Goal: Transaction & Acquisition: Purchase product/service

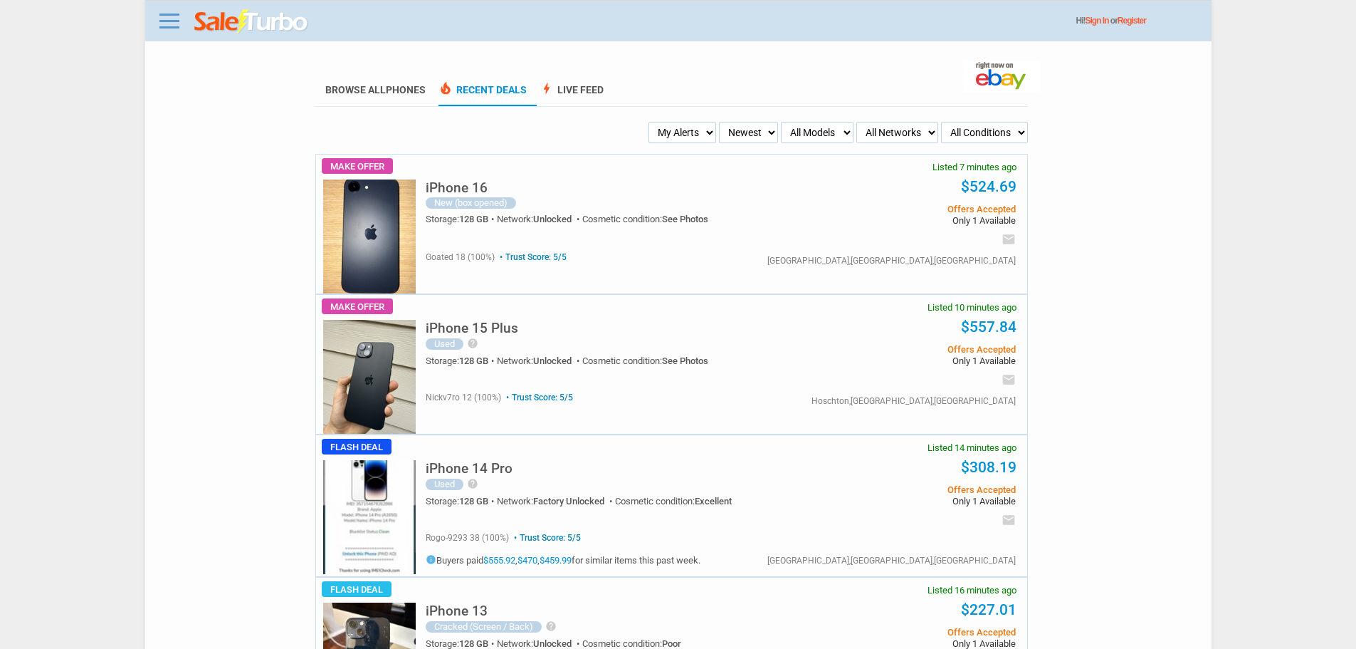
click at [371, 528] on img at bounding box center [369, 517] width 93 height 114
click at [680, 143] on select "My Alerts All Deals BIN Only w/ Offers Only" at bounding box center [683, 132] width 68 height 21
click at [681, 126] on select "My Alerts All Deals BIN Only w/ Offers Only" at bounding box center [683, 132] width 68 height 21
select select "flash_bin"
click at [653, 122] on select "My Alerts All Deals BIN Only w/ Offers Only" at bounding box center [683, 132] width 68 height 21
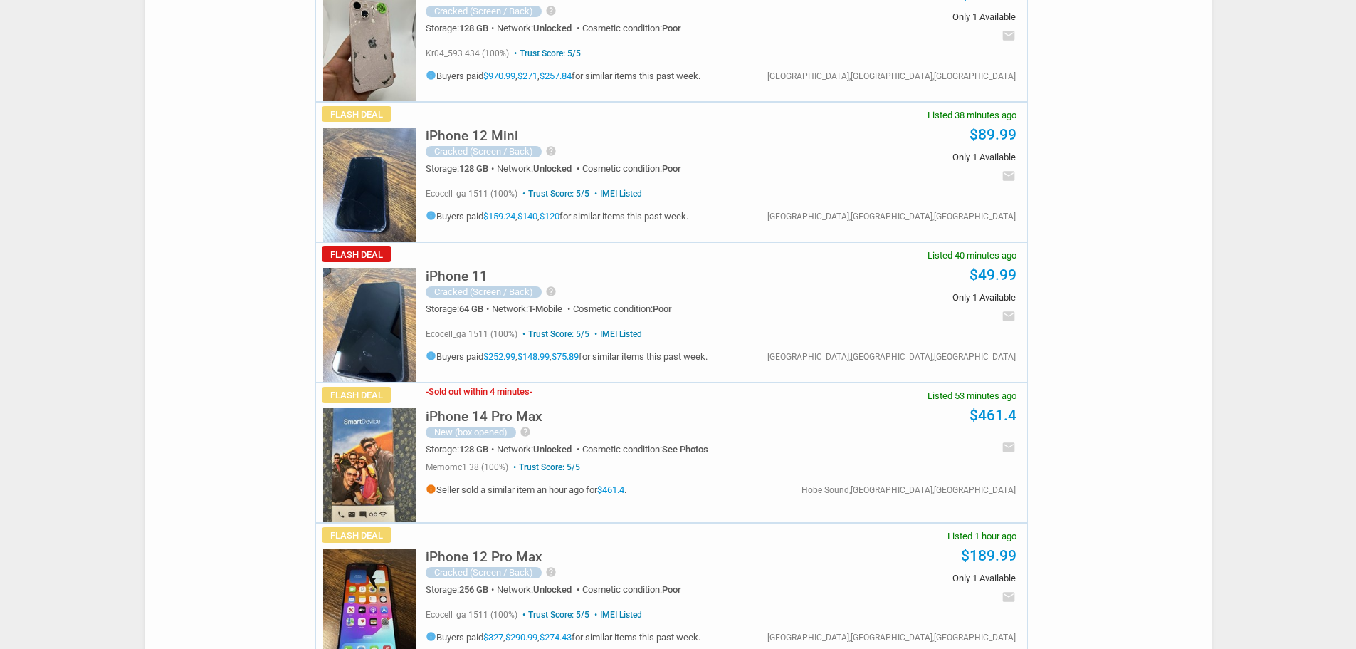
scroll to position [783, 0]
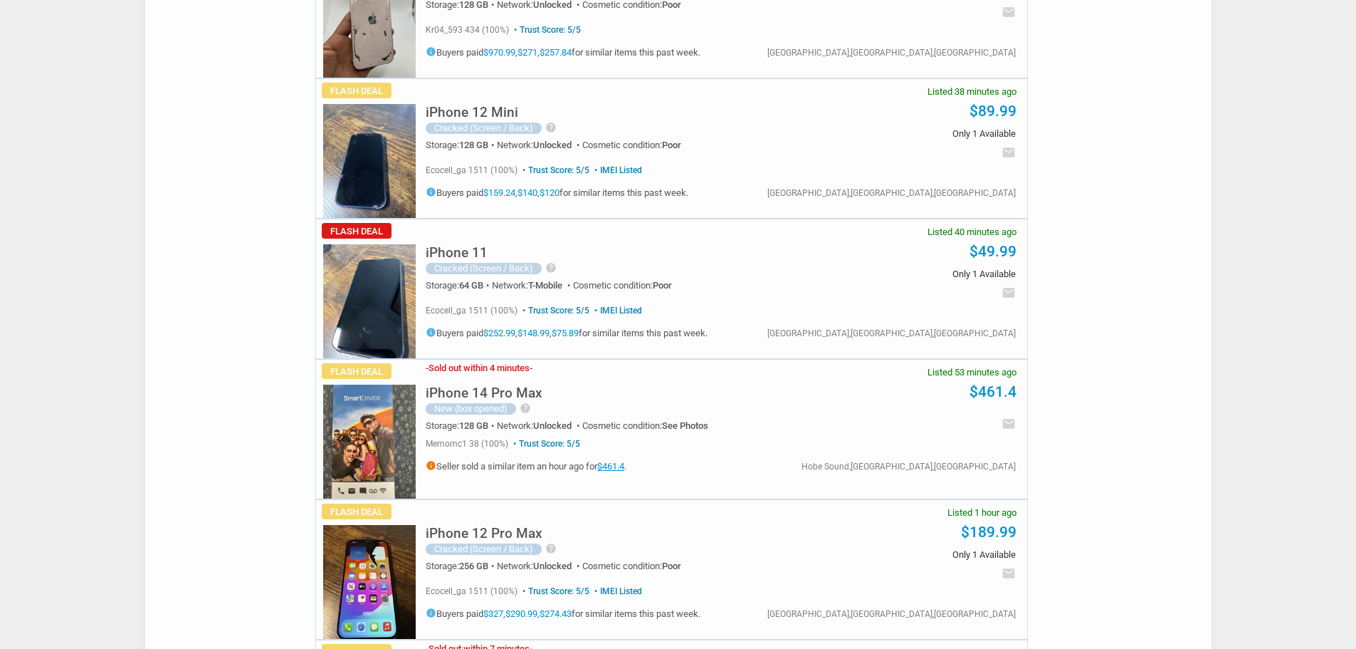
click at [487, 387] on h5 "iPhone 14 Pro Max" at bounding box center [484, 393] width 117 height 14
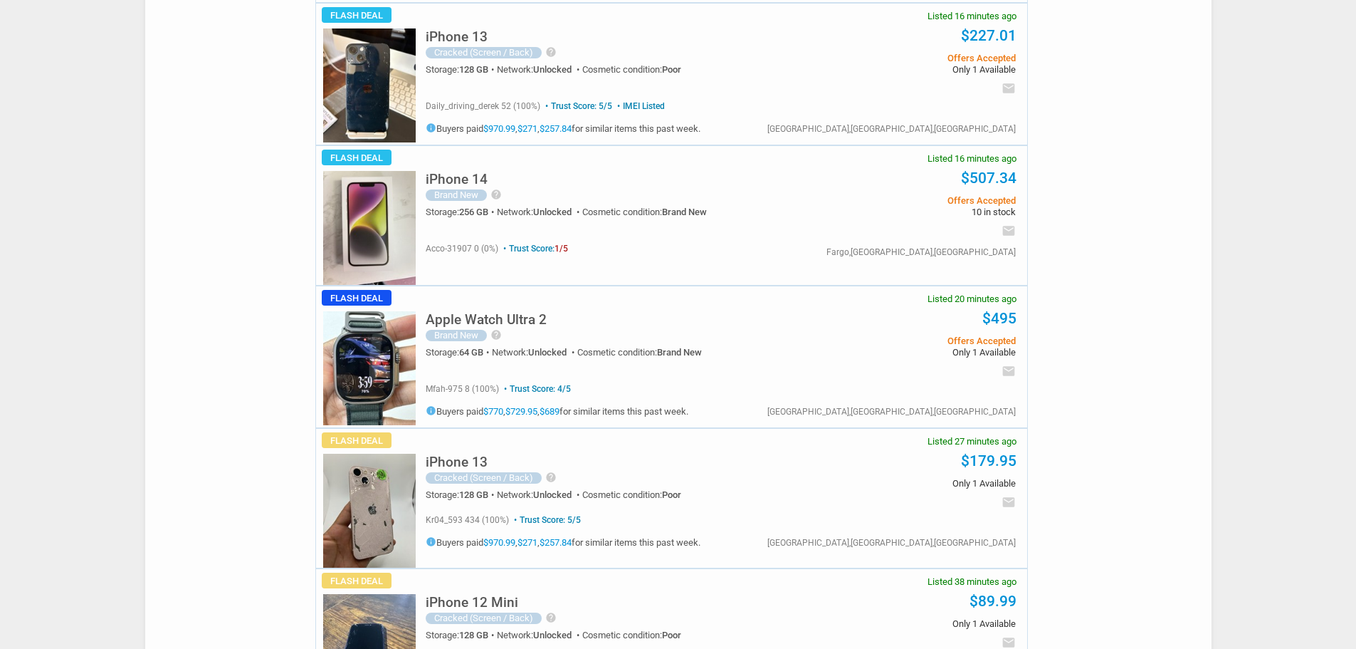
scroll to position [285, 0]
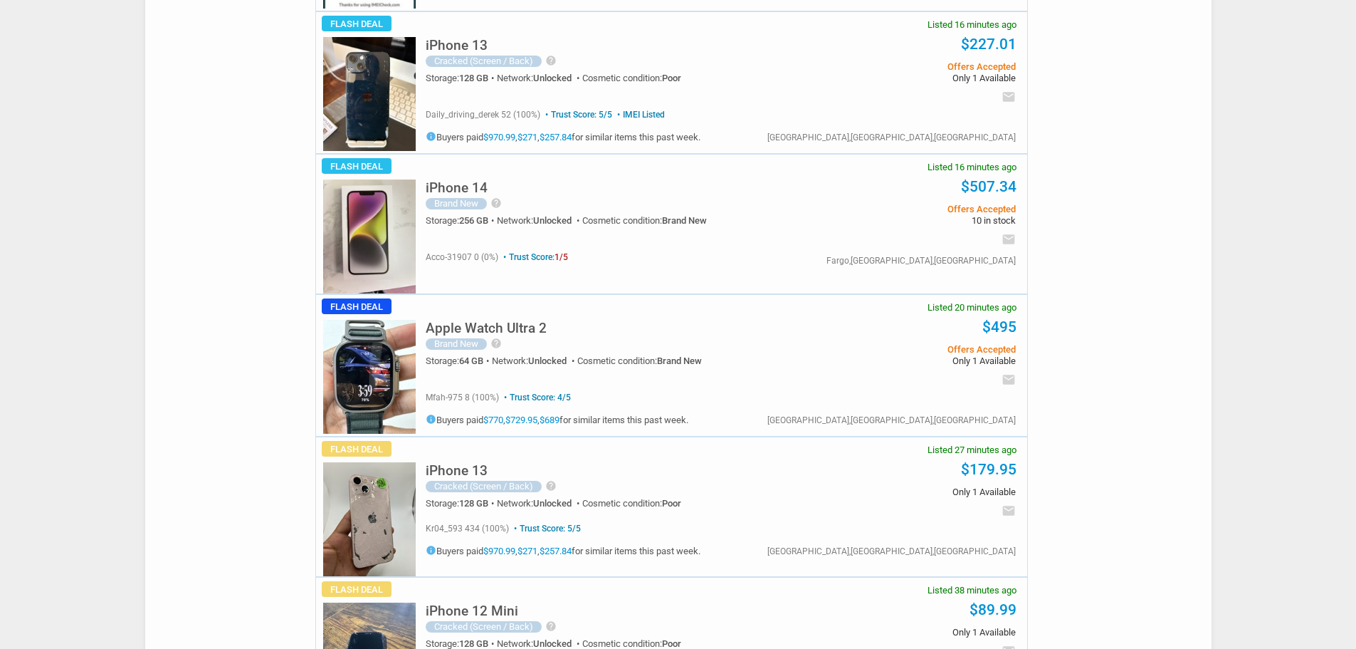
click at [495, 548] on link "$970.99" at bounding box center [499, 550] width 32 height 11
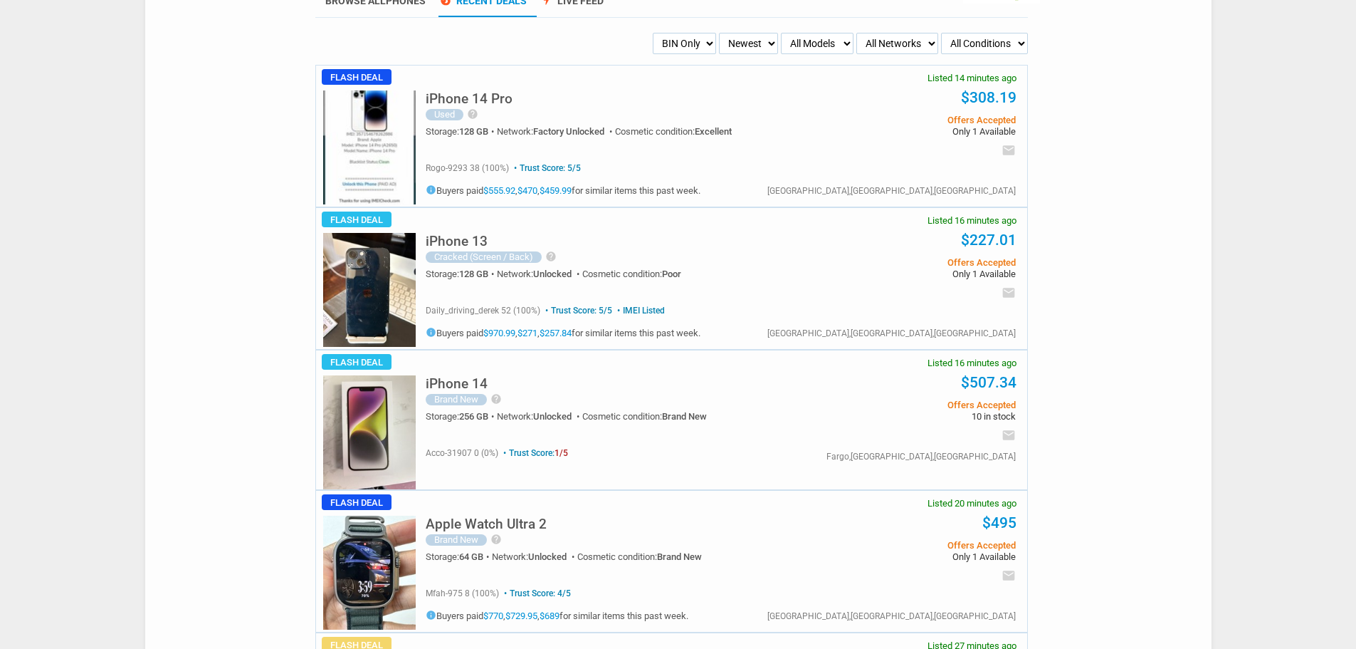
scroll to position [0, 0]
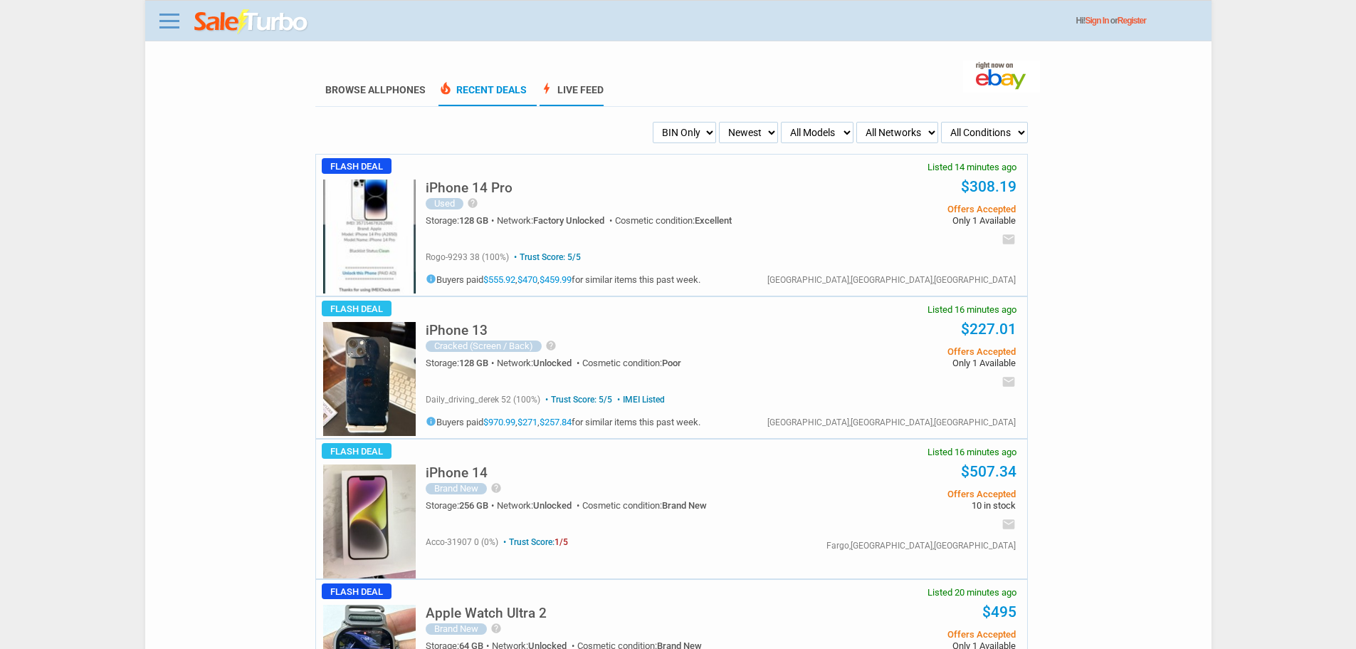
click at [583, 100] on link "bolt Live Feed" at bounding box center [572, 95] width 64 height 22
